Goal: Information Seeking & Learning: Learn about a topic

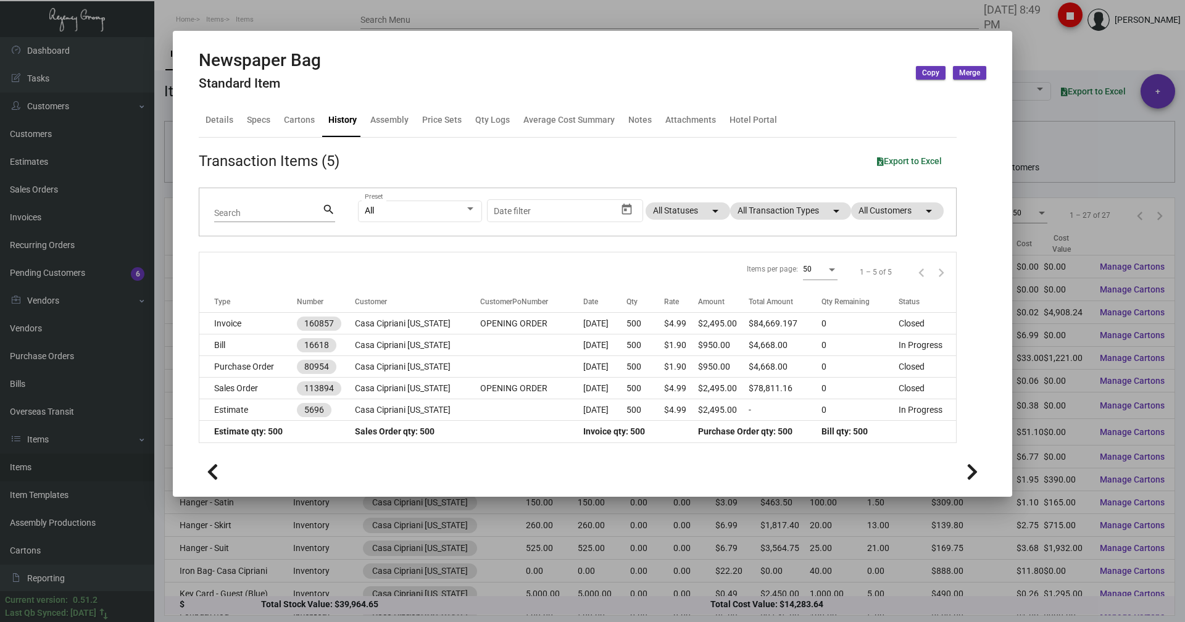
scroll to position [225, 0]
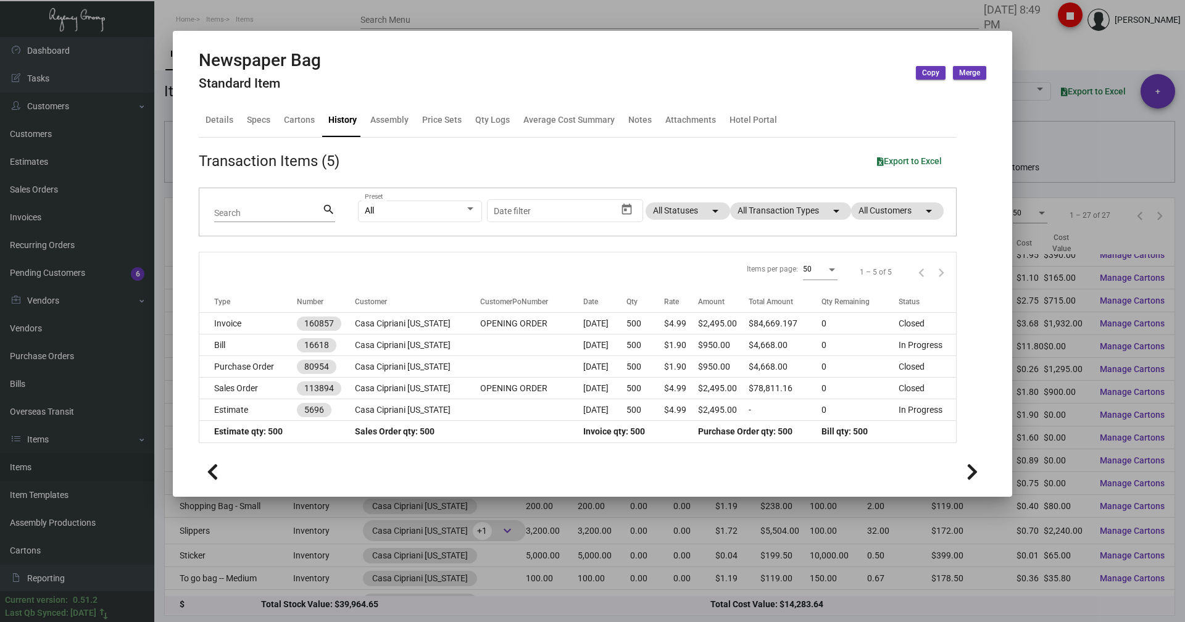
click at [299, 18] on div at bounding box center [592, 311] width 1185 height 622
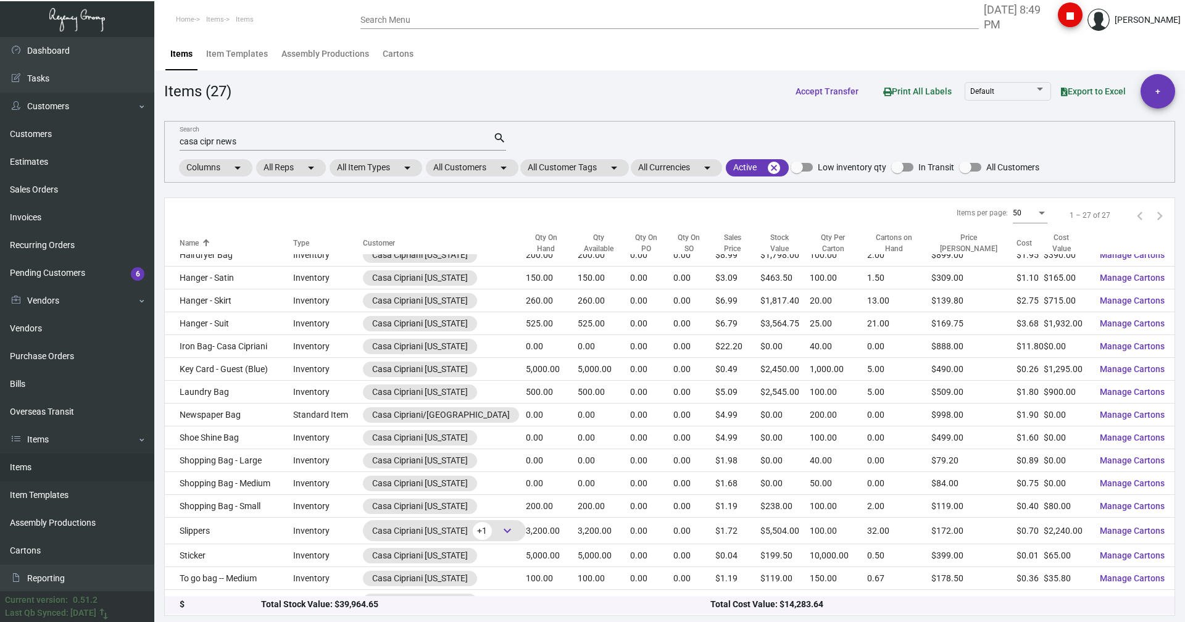
click at [26, 473] on link "Items" at bounding box center [77, 468] width 154 height 28
click at [241, 134] on div "casa cipr news Search" at bounding box center [337, 140] width 314 height 19
drag, startPoint x: 240, startPoint y: 141, endPoint x: 174, endPoint y: 144, distance: 66.1
click at [174, 144] on div "casa cipr news Search search Columns arrow_drop_down All Reps arrow_drop_down A…" at bounding box center [669, 152] width 1011 height 62
type input "wet bag"
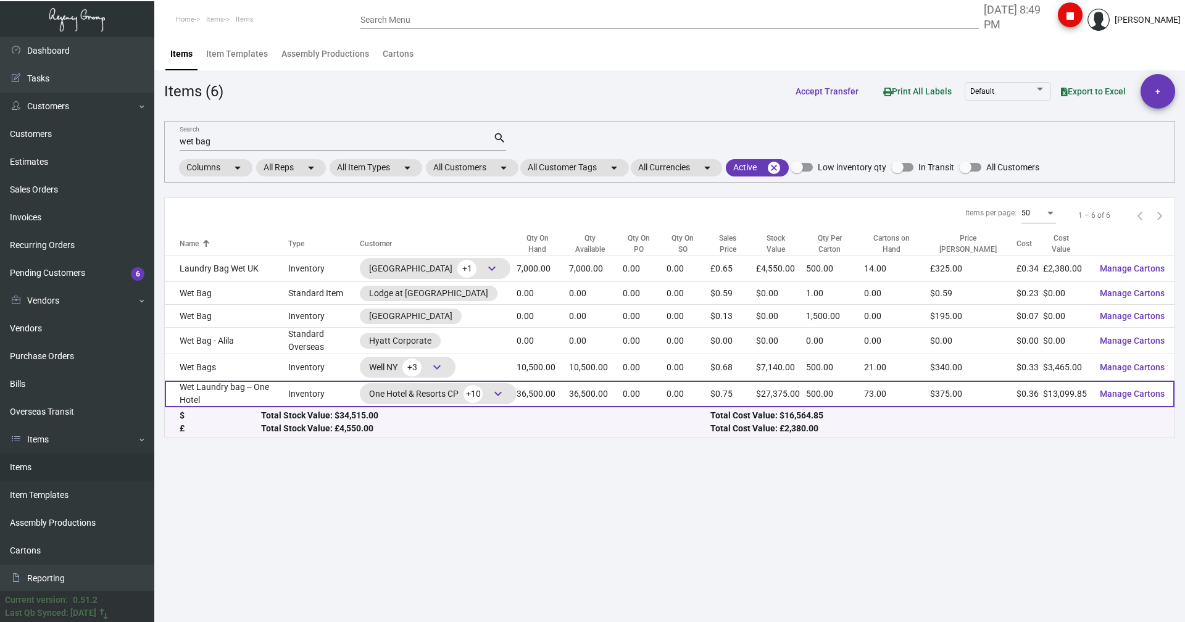
click at [211, 388] on td "Wet Laundry bag -- One Hotel" at bounding box center [226, 394] width 123 height 27
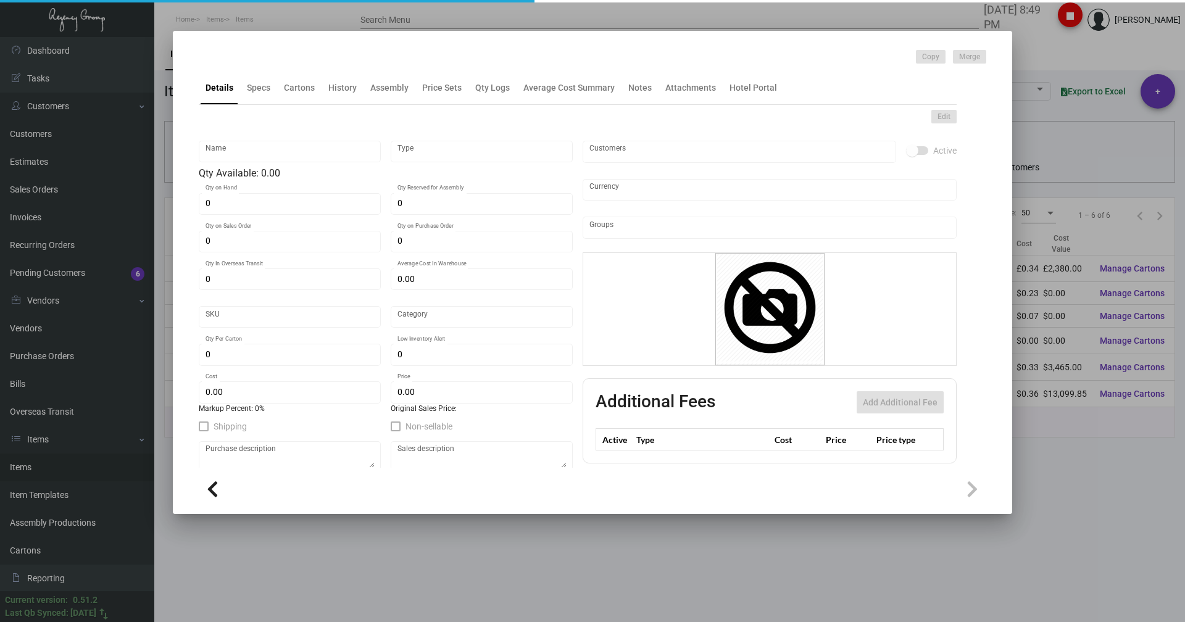
type input "Wet Laundry bag -- One Hotel"
type input "Inventory"
type input "36,500"
type input "$ 4.25"
type input "1HWB"
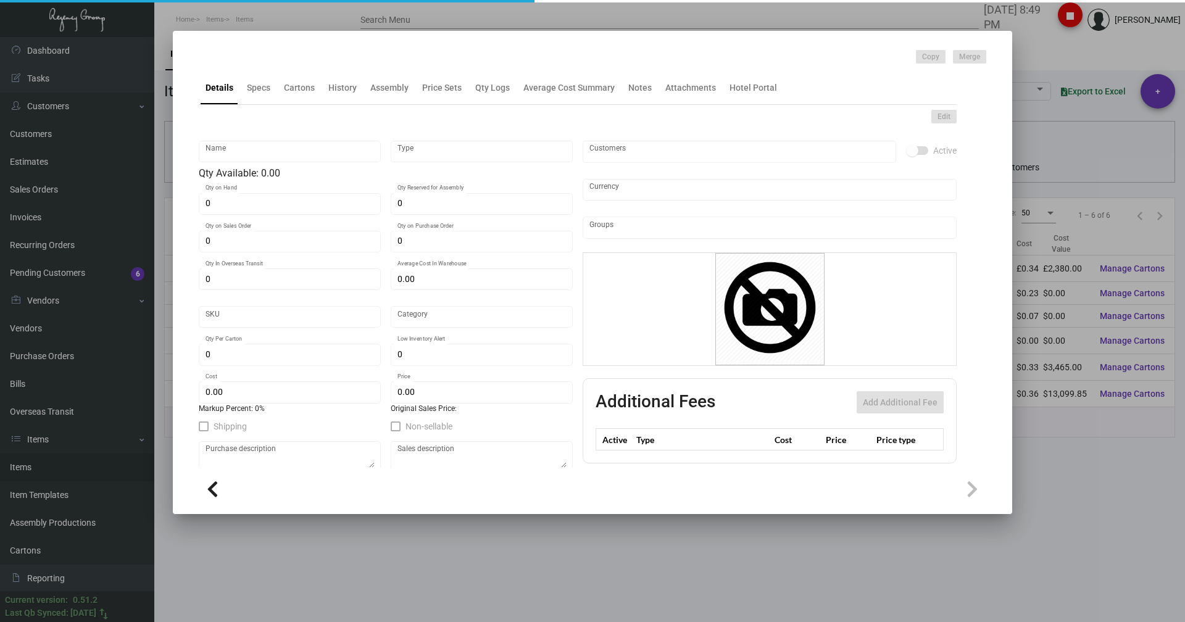
type input "Standard"
type input "500"
type input "10,000"
type input "$ 0.3589"
type input "$ 0.75"
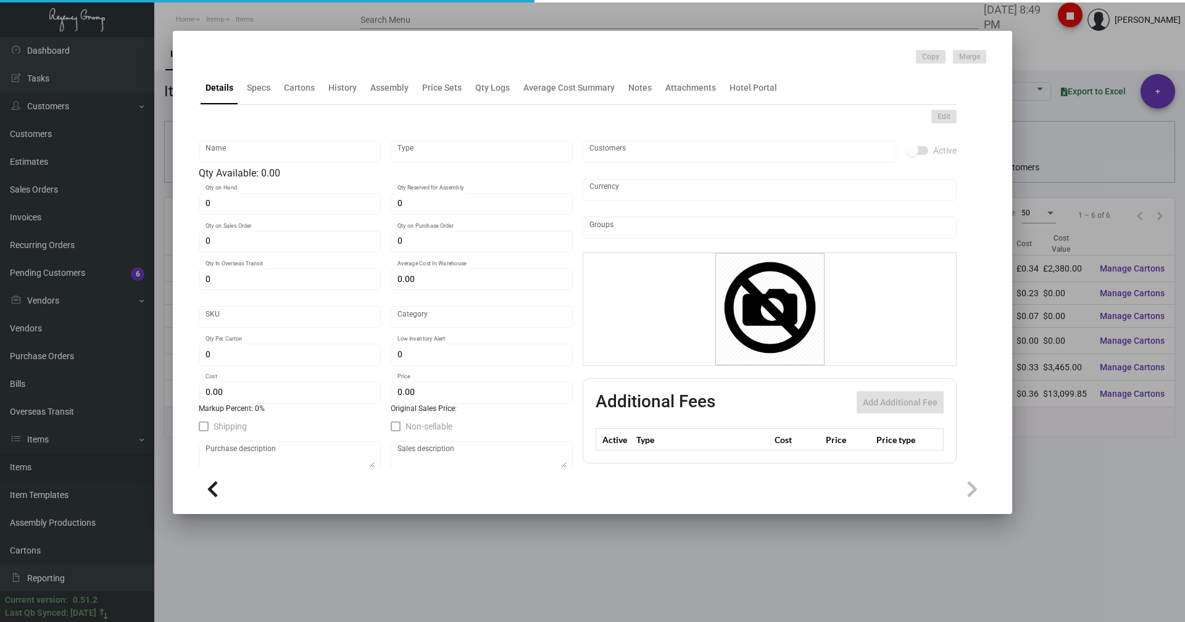
checkbox input "true"
type input "United States Dollar $"
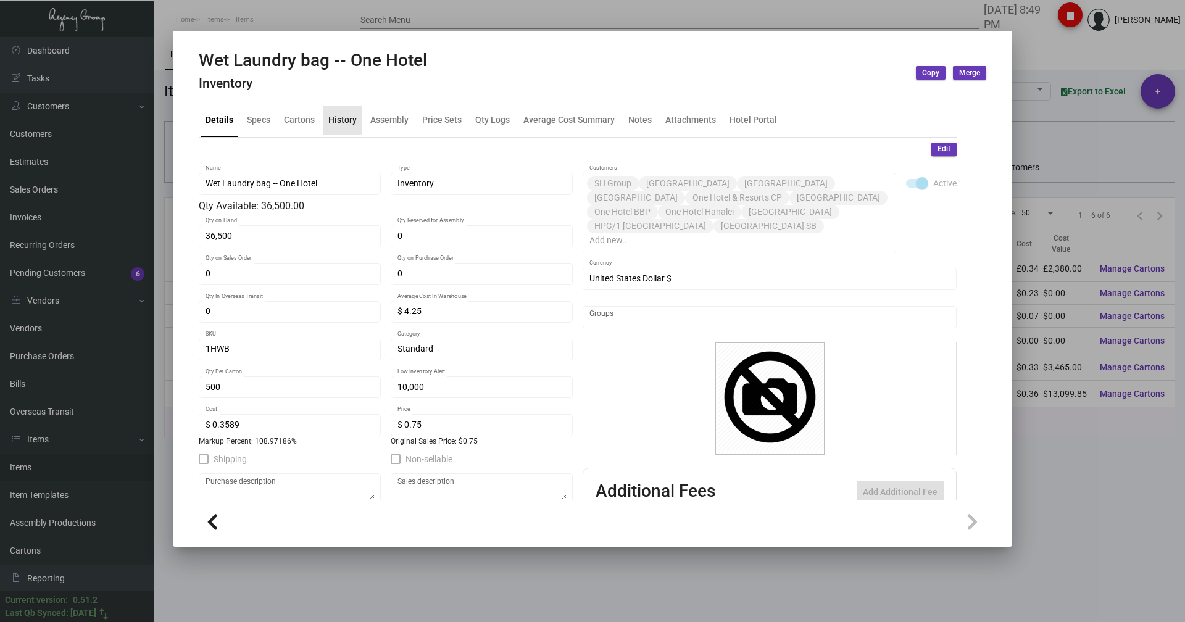
click at [335, 119] on div "History" at bounding box center [342, 120] width 28 height 13
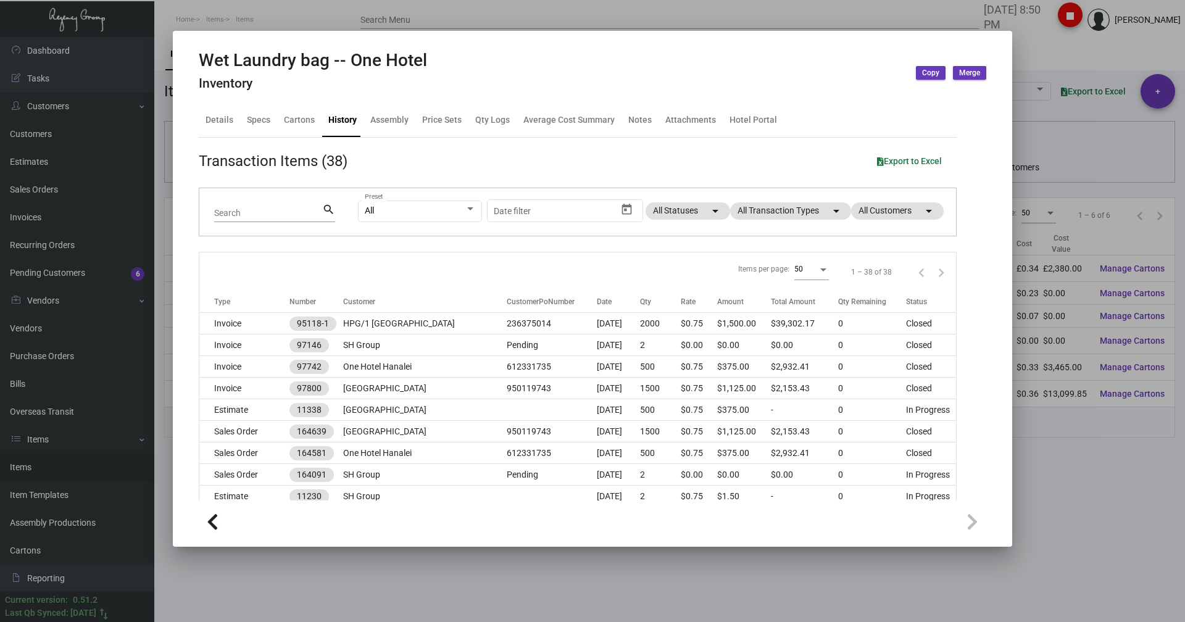
click at [1079, 43] on div at bounding box center [592, 311] width 1185 height 622
